Goal: Information Seeking & Learning: Learn about a topic

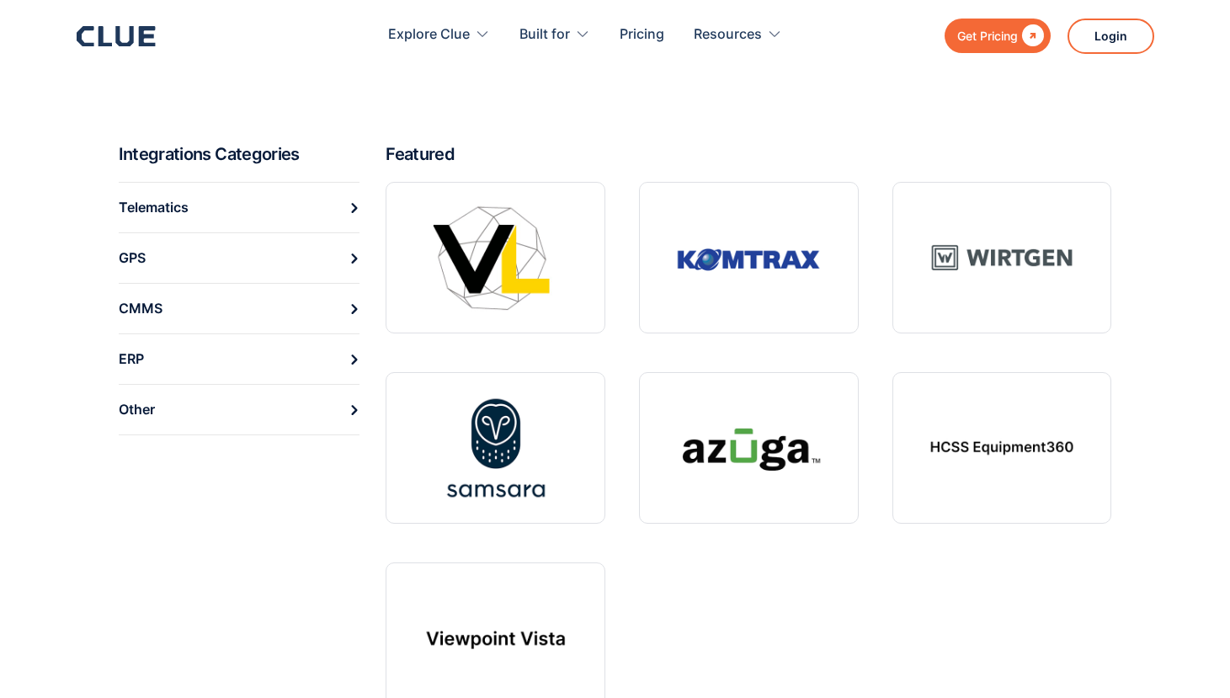
scroll to position [539, 0]
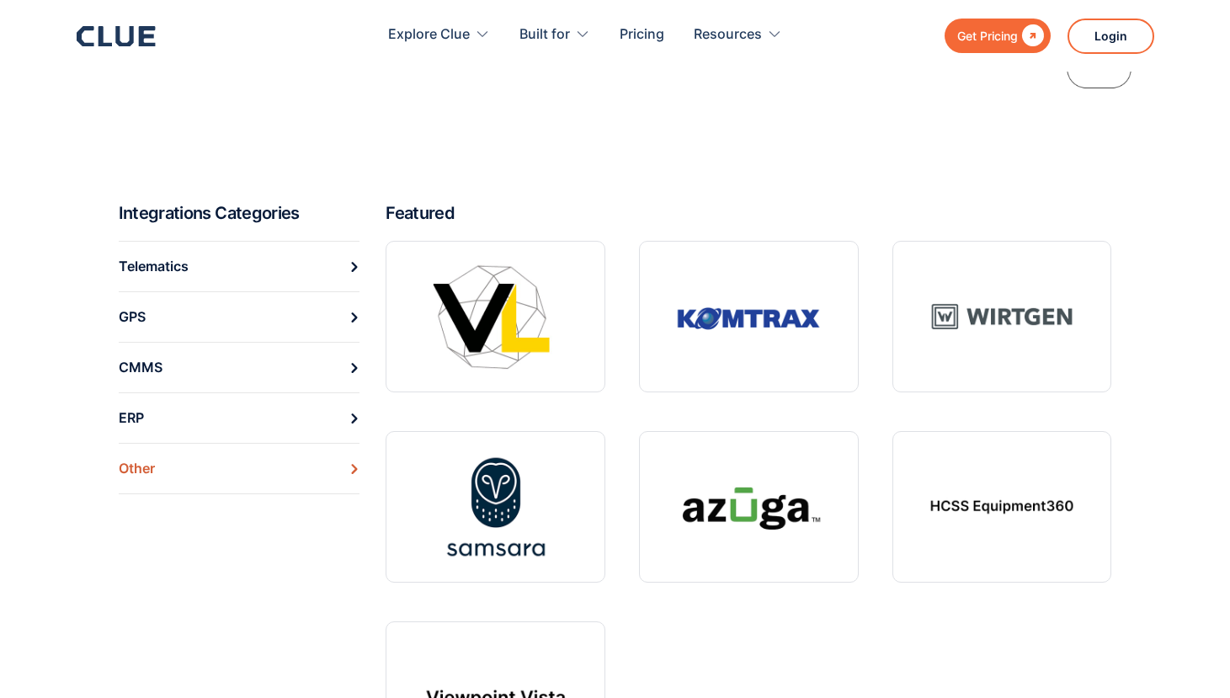
click at [249, 454] on link "Other" at bounding box center [240, 468] width 242 height 51
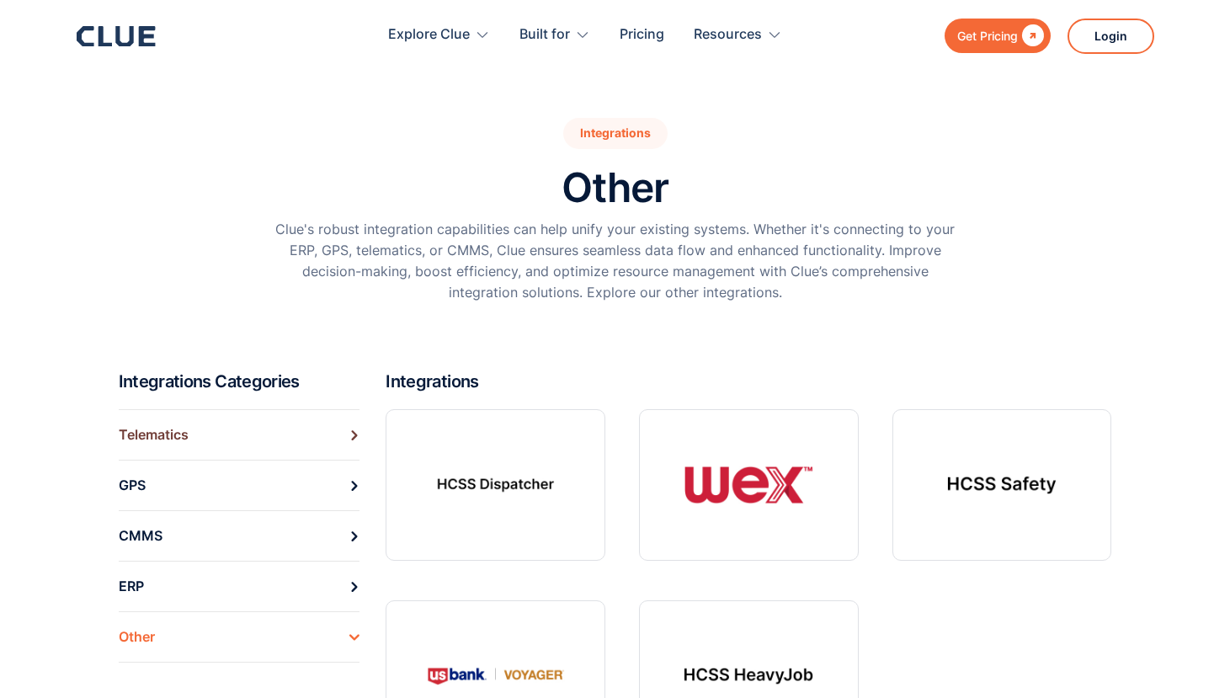
click at [173, 437] on div "Telematics" at bounding box center [154, 435] width 70 height 26
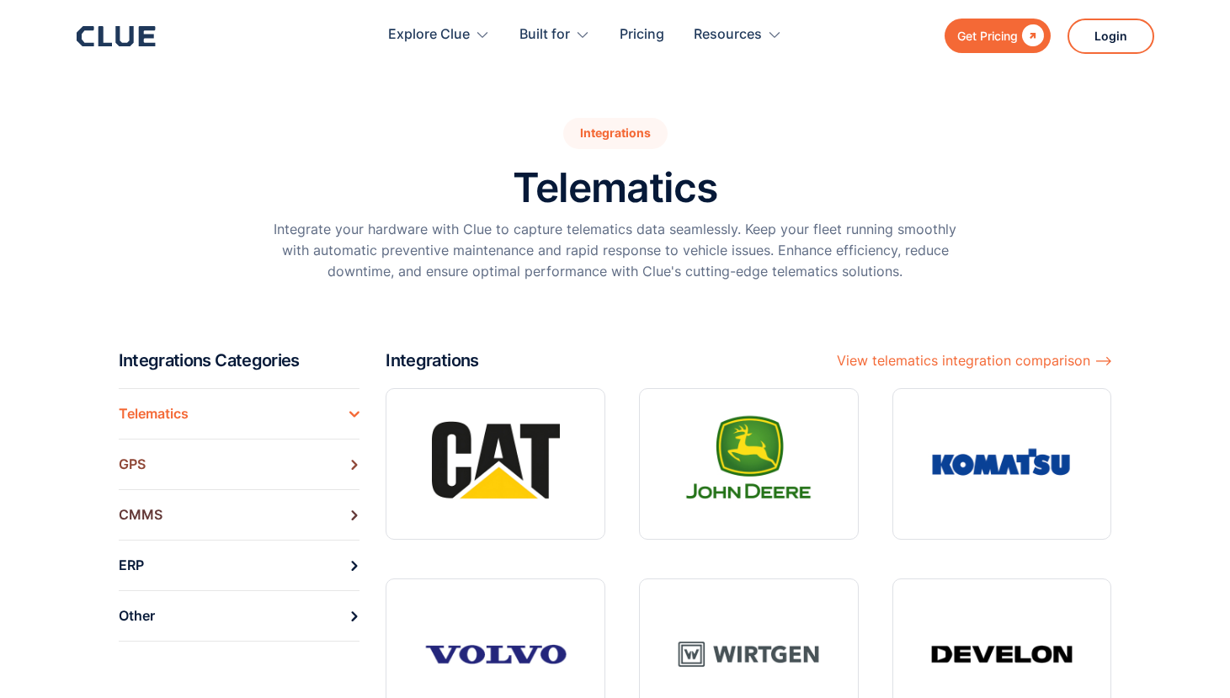
click at [148, 464] on link "GPS" at bounding box center [240, 464] width 242 height 51
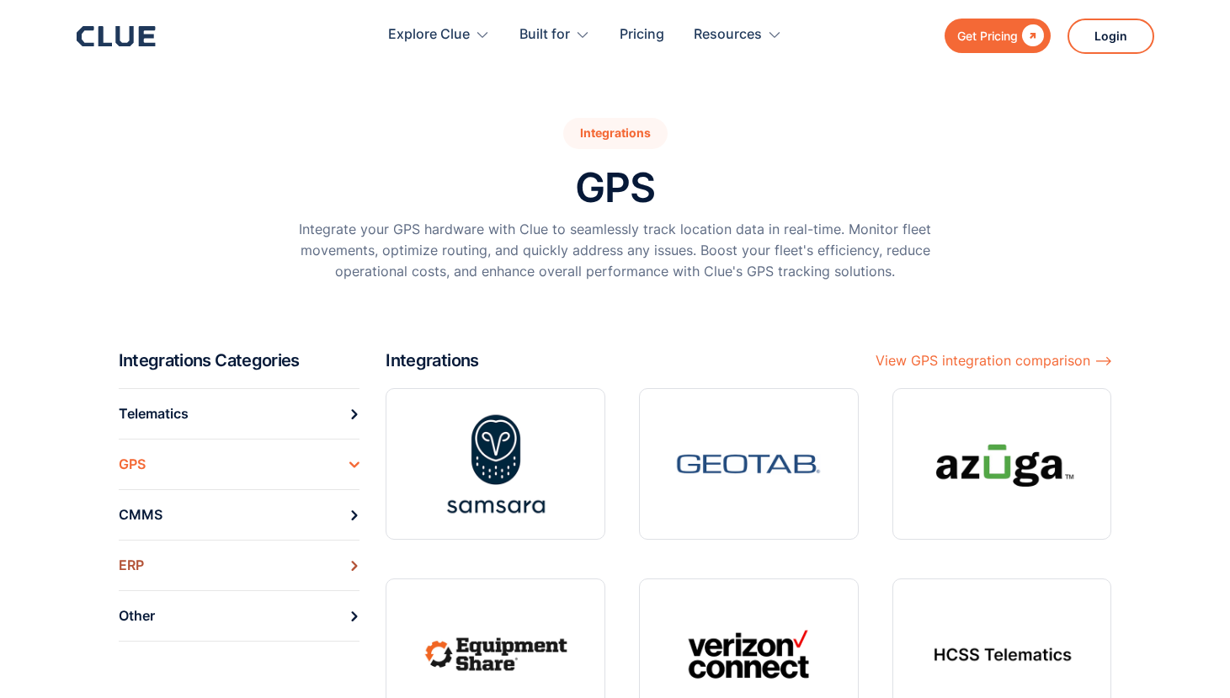
click at [137, 567] on div "ERP" at bounding box center [131, 565] width 25 height 26
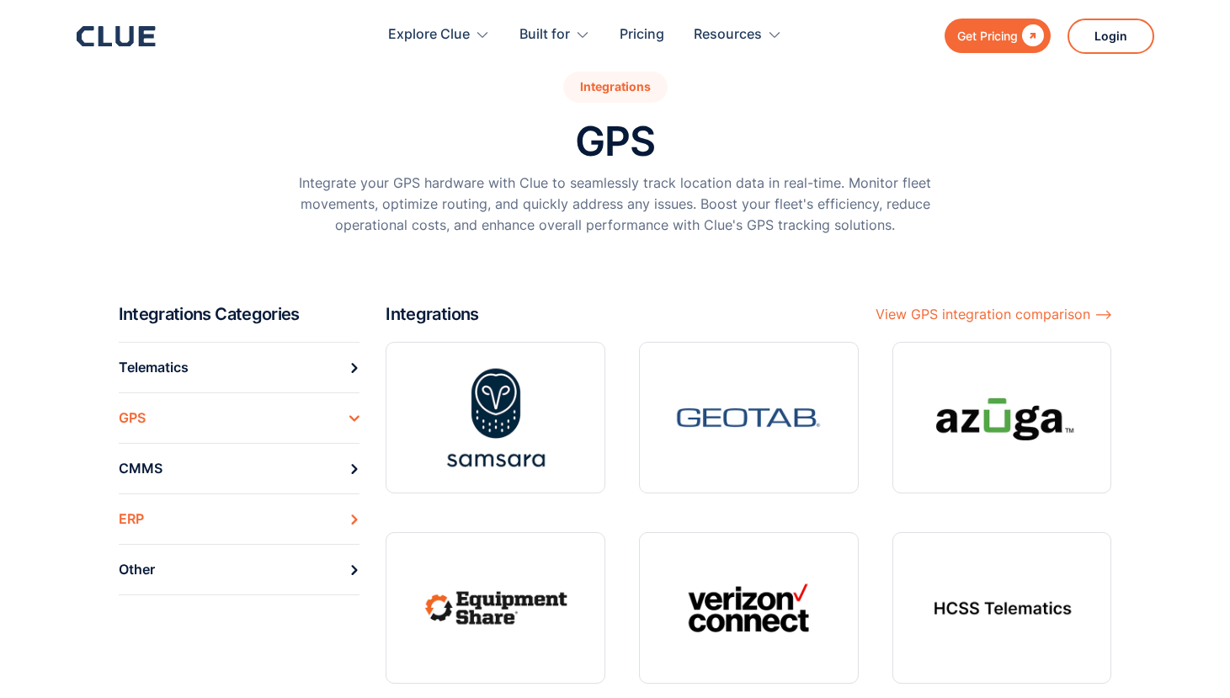
scroll to position [73, 0]
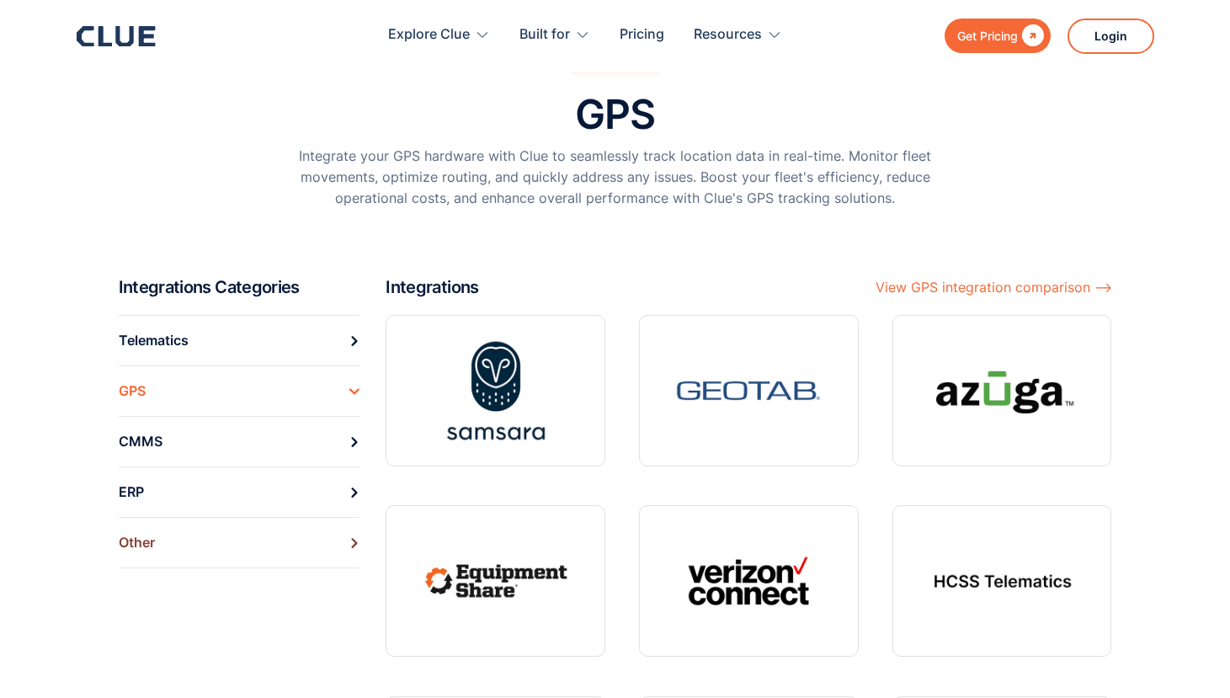
click at [154, 545] on div "Other" at bounding box center [137, 542] width 36 height 26
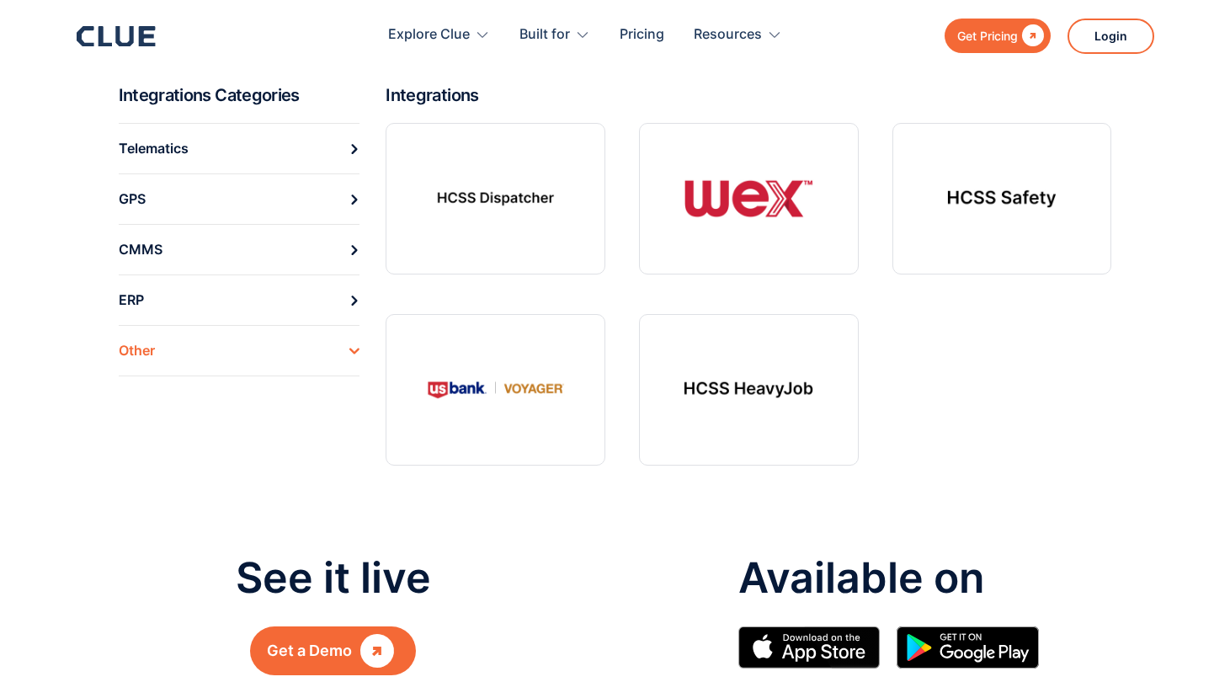
scroll to position [234, 0]
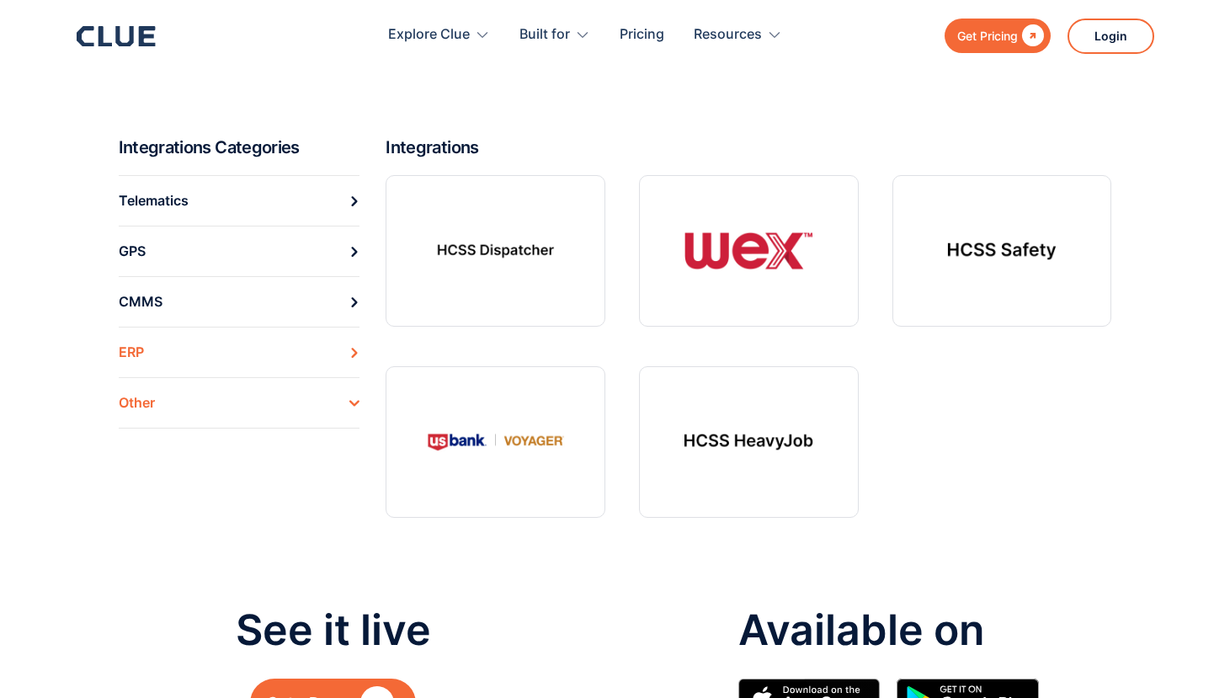
click at [173, 352] on link "ERP" at bounding box center [240, 352] width 242 height 51
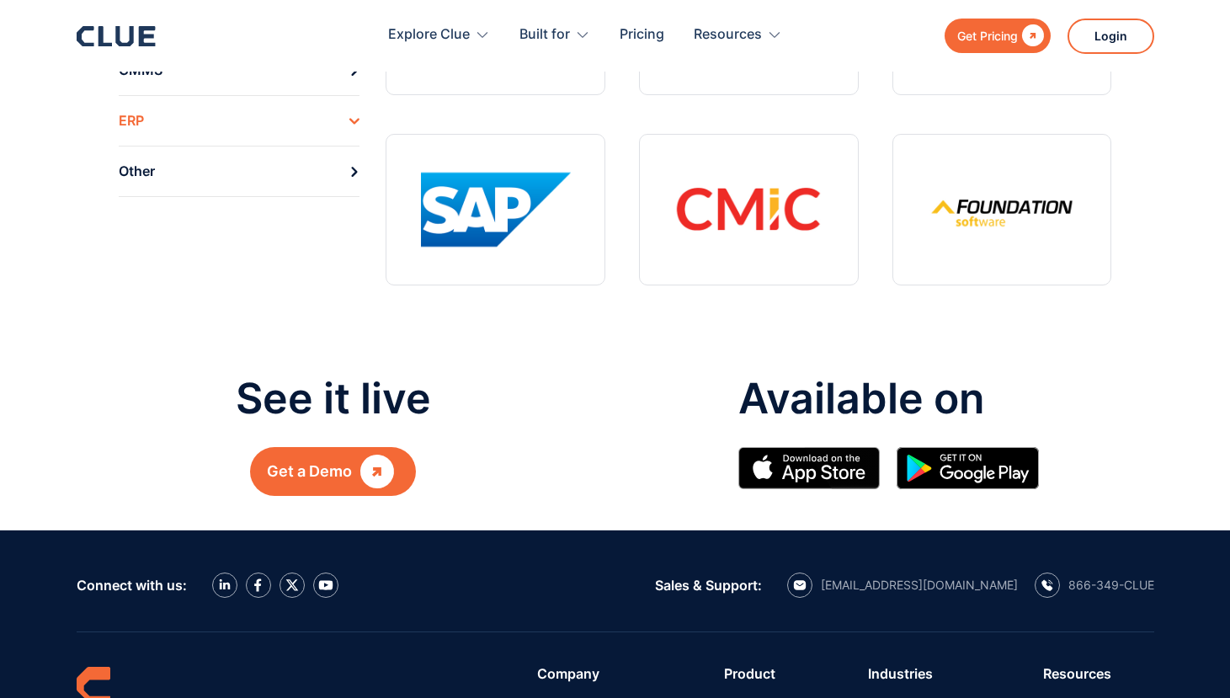
scroll to position [123, 0]
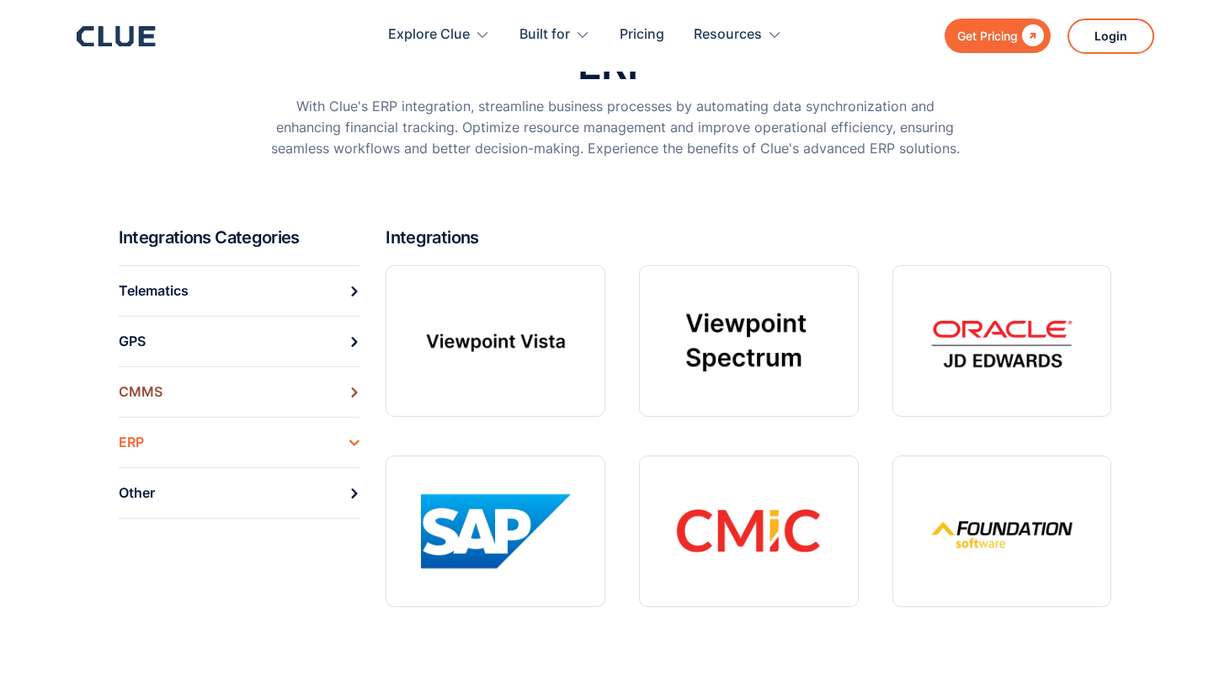
click at [136, 386] on div "CMMS" at bounding box center [141, 392] width 44 height 26
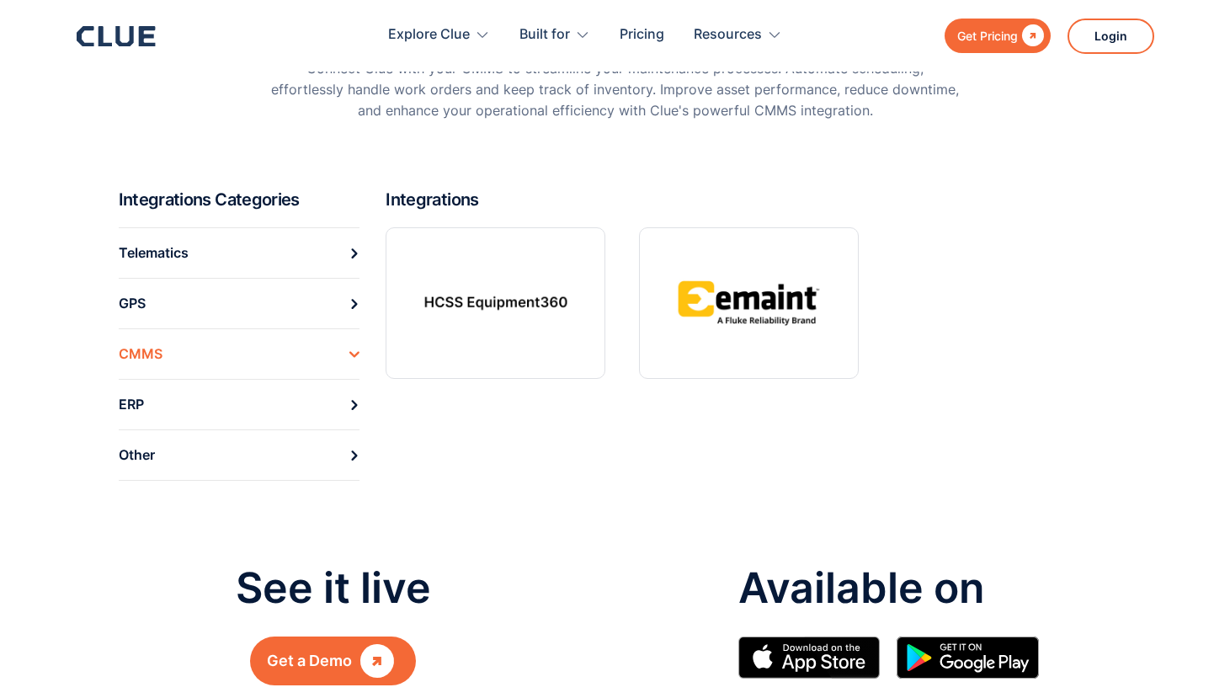
scroll to position [240, 0]
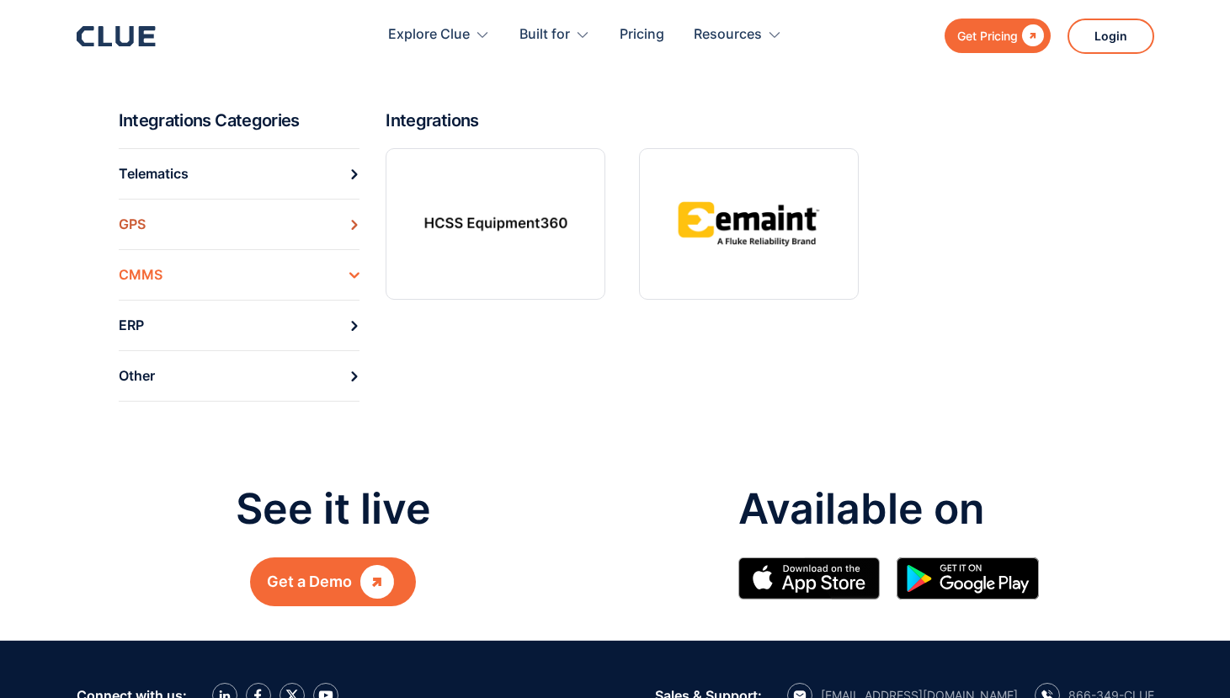
click at [136, 227] on div "GPS" at bounding box center [132, 224] width 27 height 26
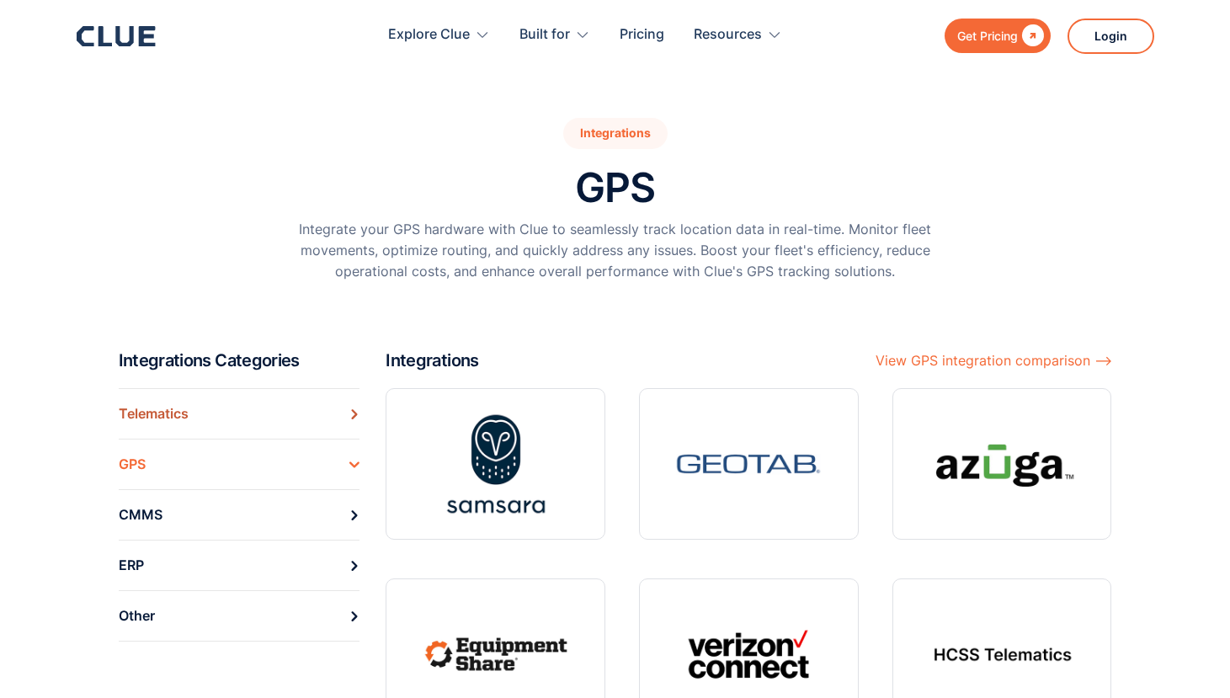
click at [134, 409] on div "Telematics" at bounding box center [154, 414] width 70 height 26
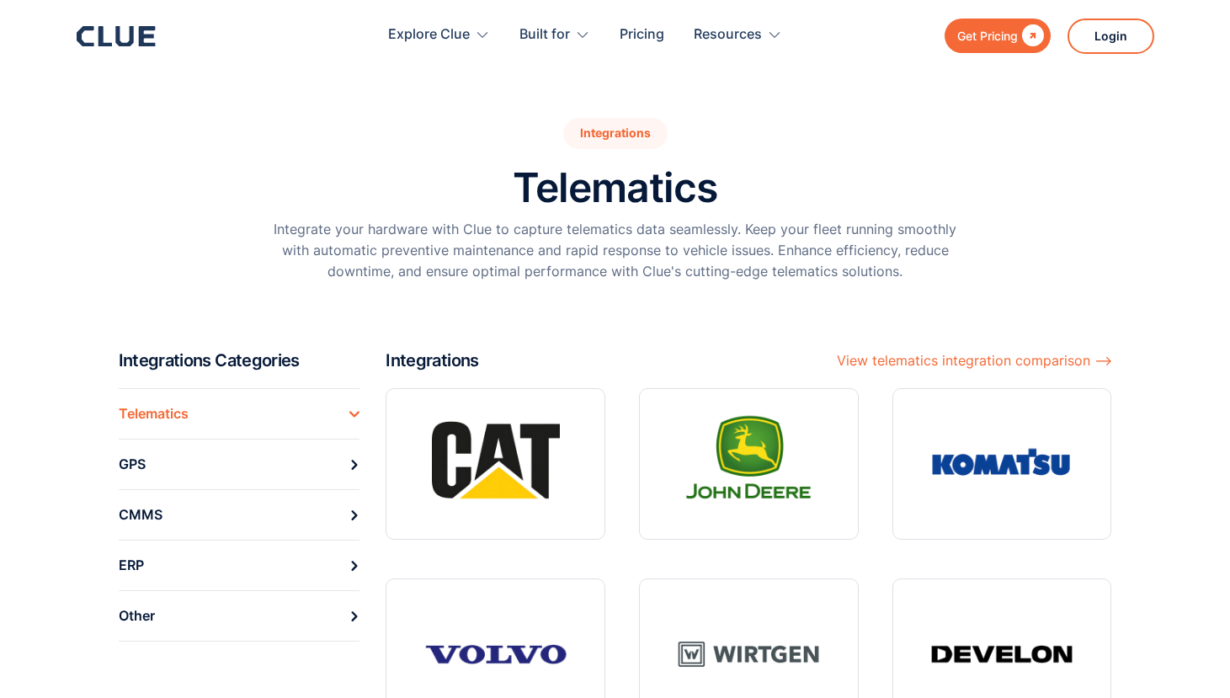
click at [173, 364] on h2 "Integrations Categories" at bounding box center [246, 360] width 254 height 22
